Goal: Task Accomplishment & Management: Manage account settings

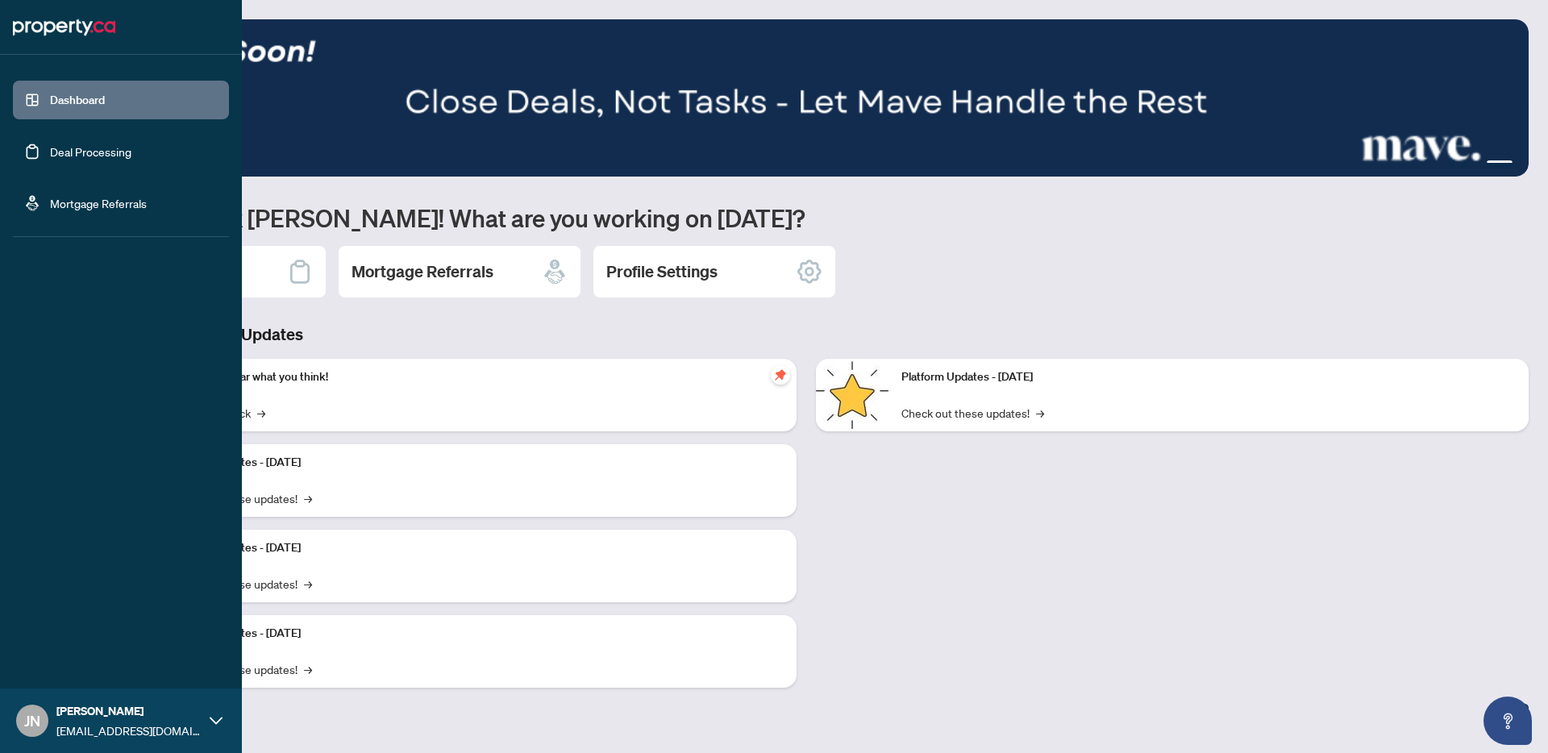
click at [50, 144] on link "Deal Processing" at bounding box center [90, 151] width 81 height 15
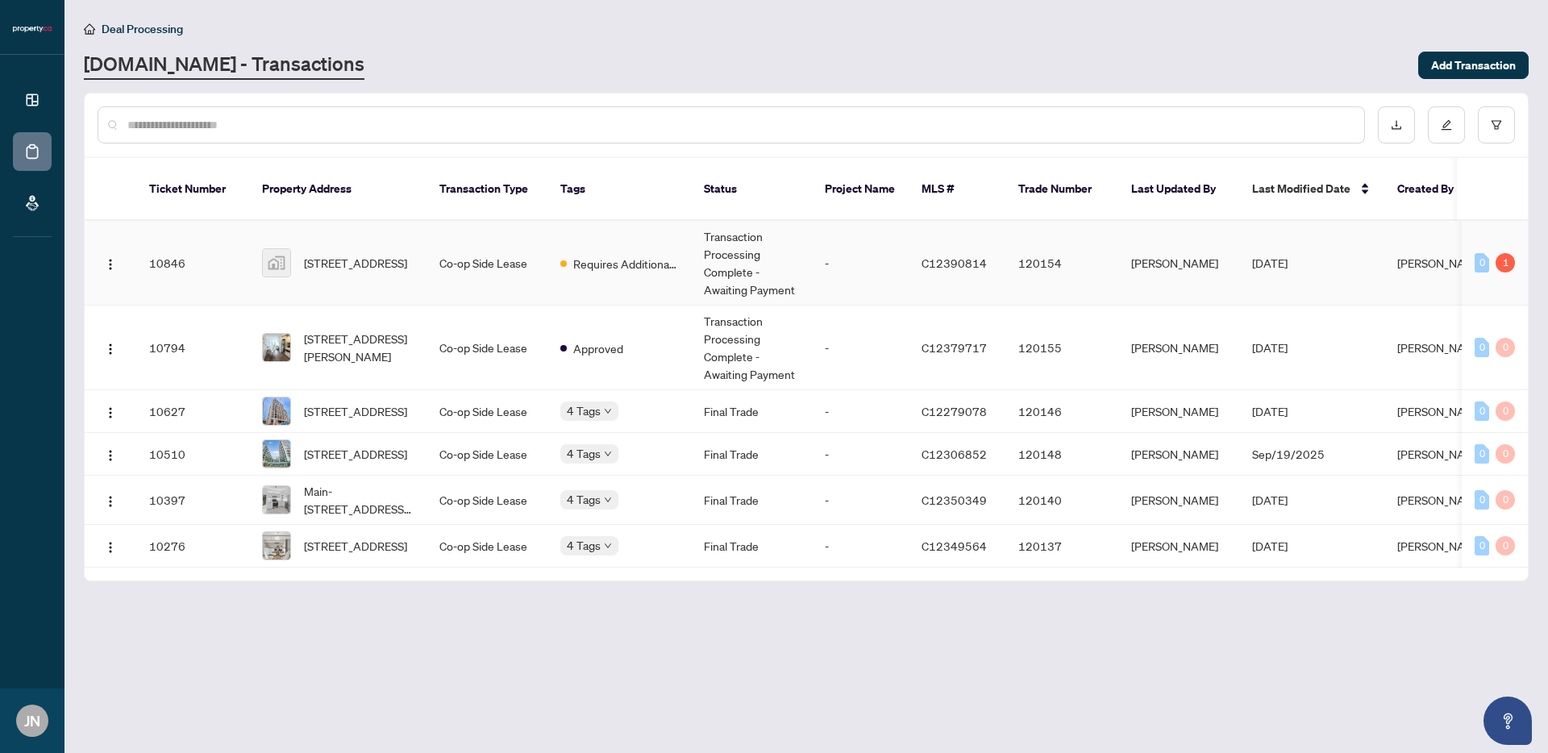
click at [658, 272] on td "Requires Additional Docs" at bounding box center [620, 263] width 144 height 85
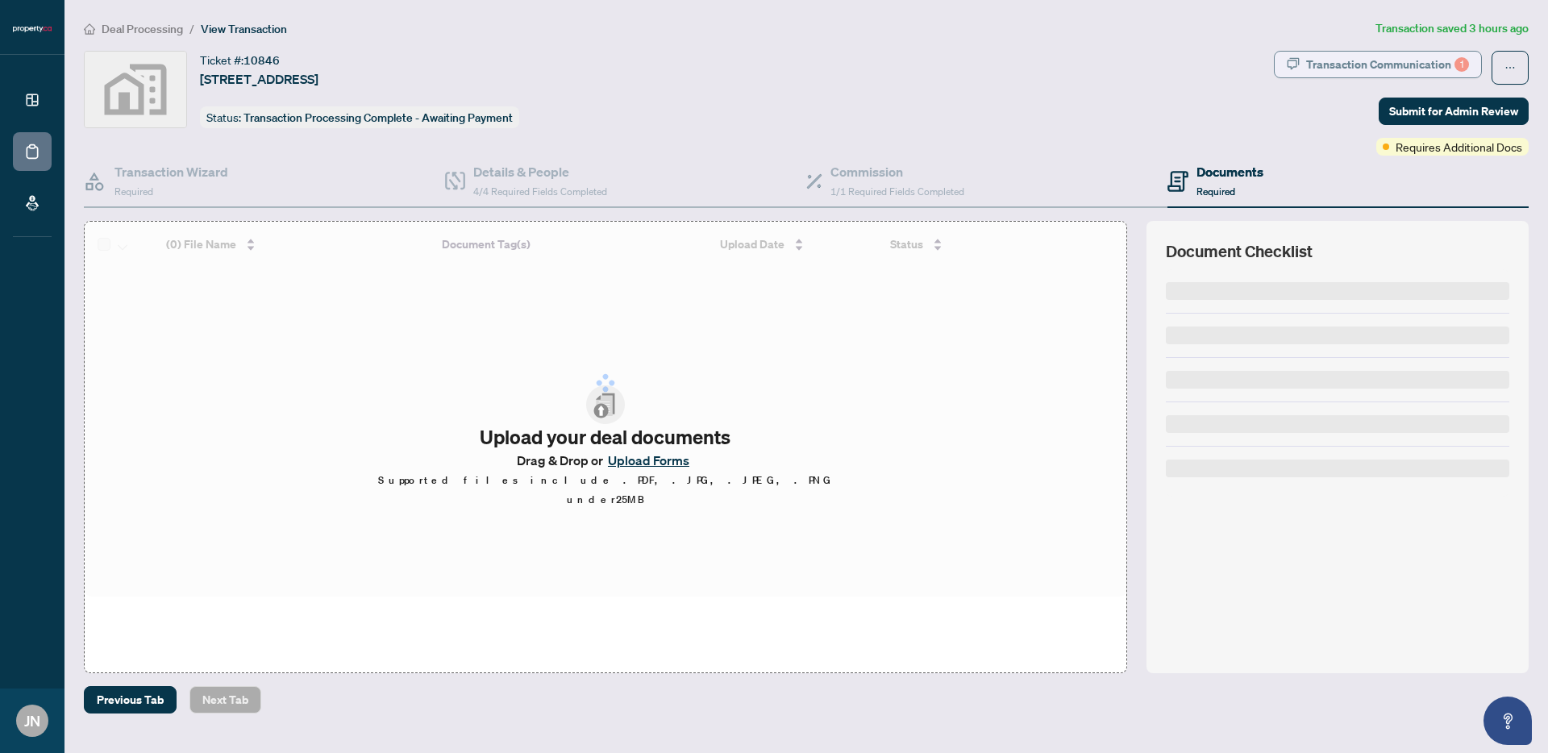
click at [1393, 66] on div "Transaction Communication 1" at bounding box center [1387, 65] width 163 height 26
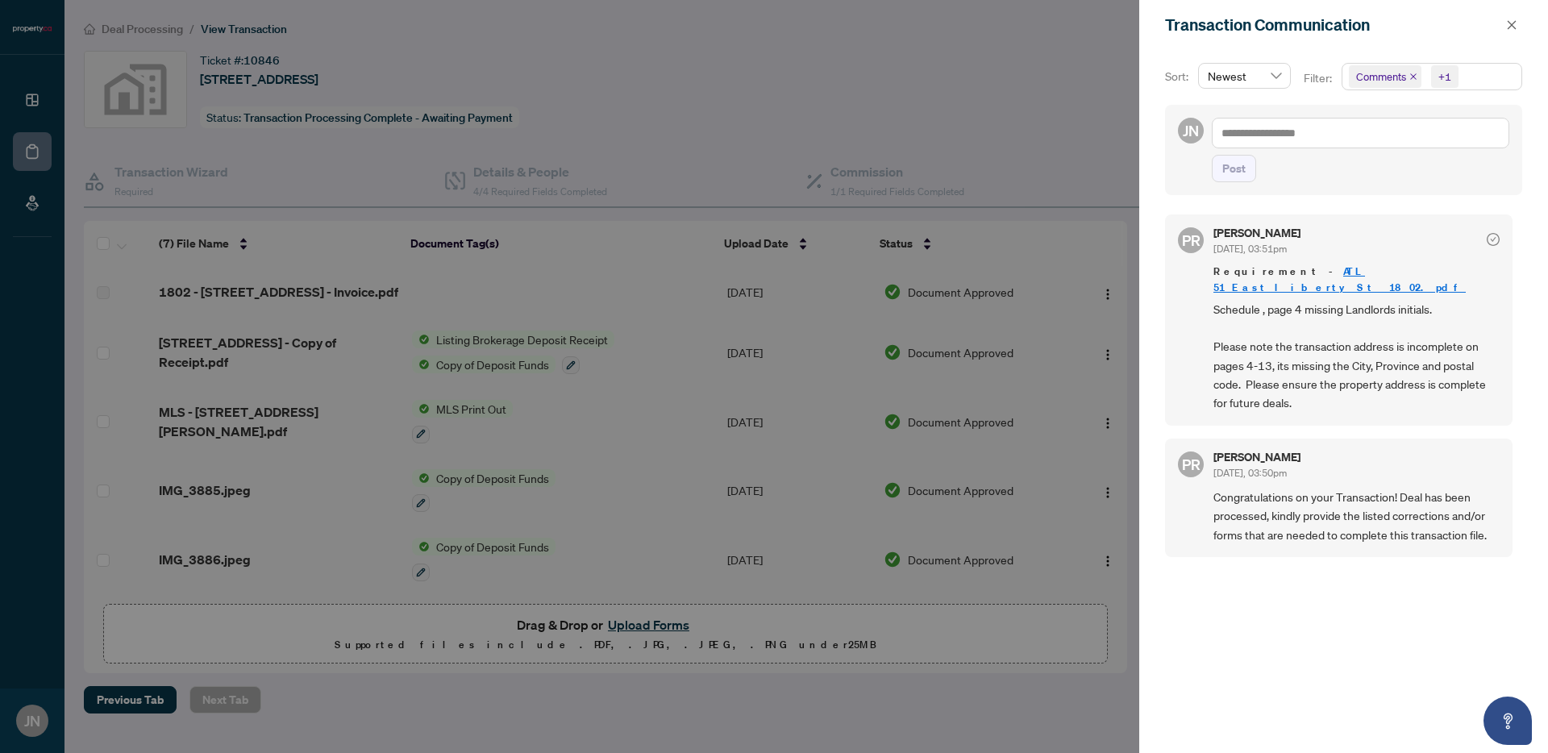
click at [1317, 273] on link "ATL 51_East_liberty_St__1802.pdf" at bounding box center [1340, 280] width 252 height 30
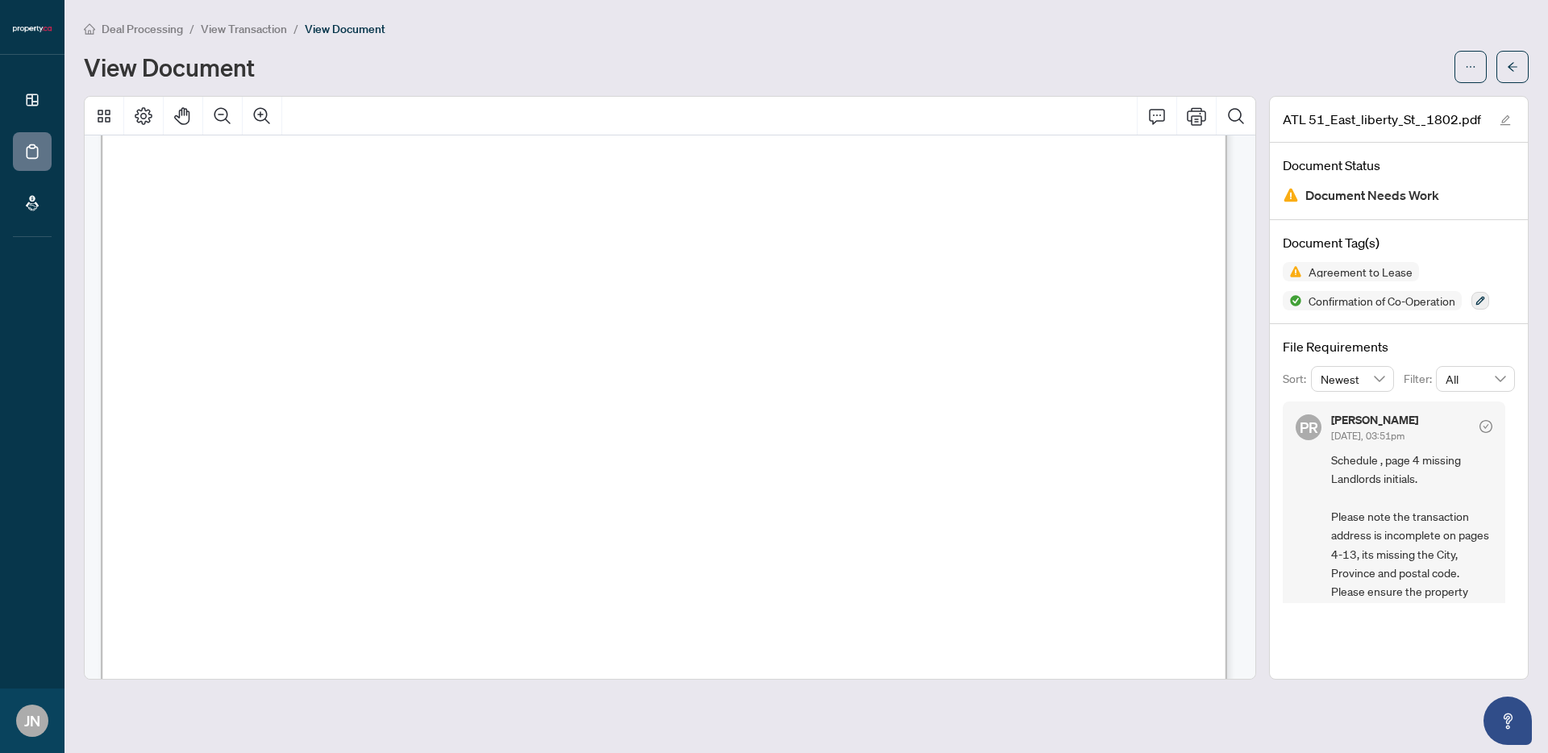
scroll to position [5426, 0]
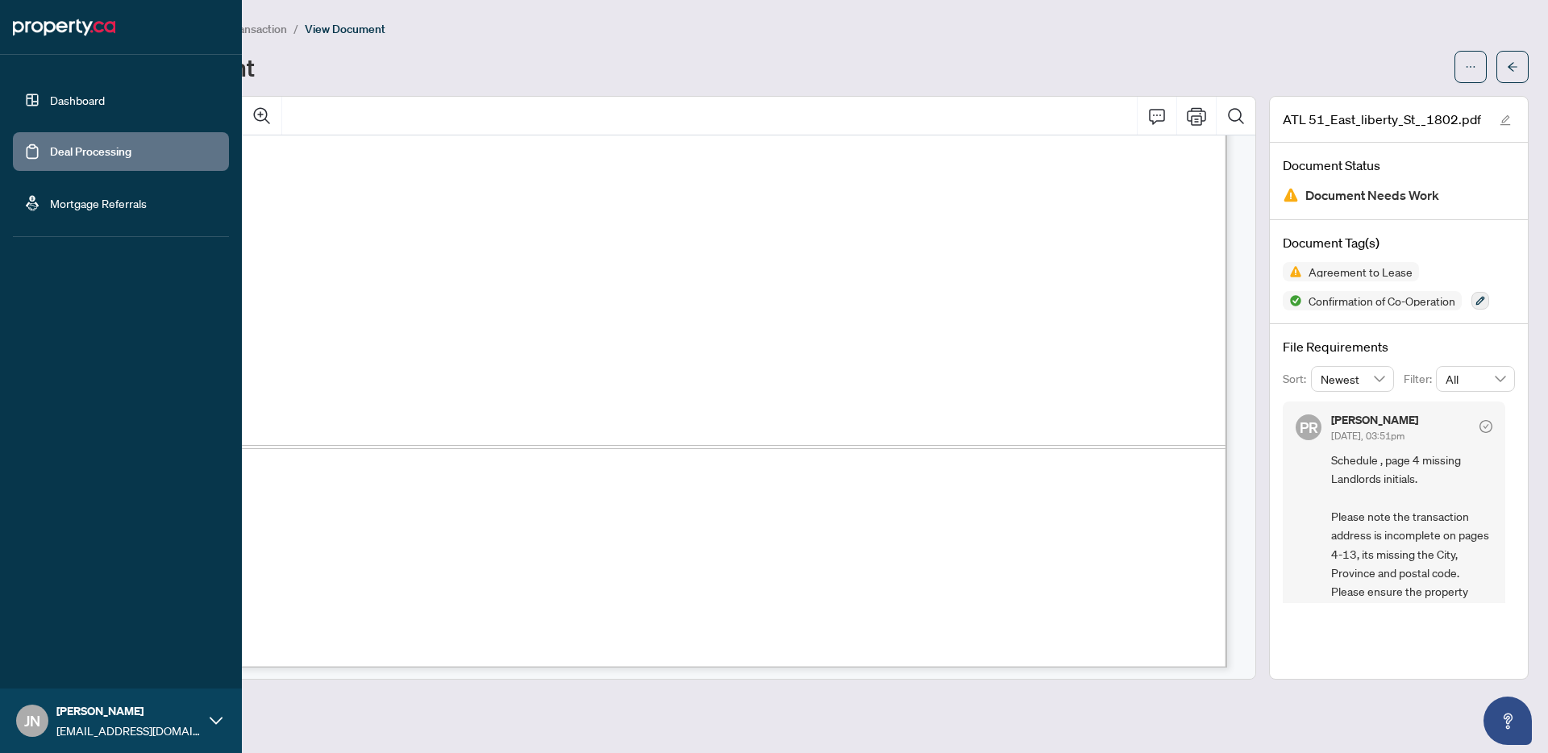
click at [50, 148] on link "Deal Processing" at bounding box center [90, 151] width 81 height 15
